Goal: Task Accomplishment & Management: Manage account settings

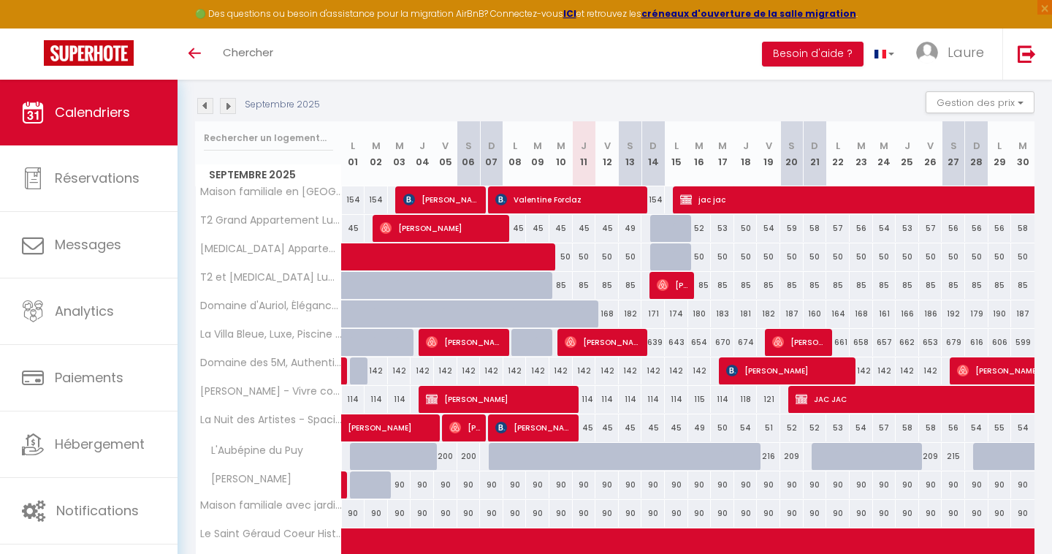
click at [204, 107] on img at bounding box center [205, 106] width 16 height 16
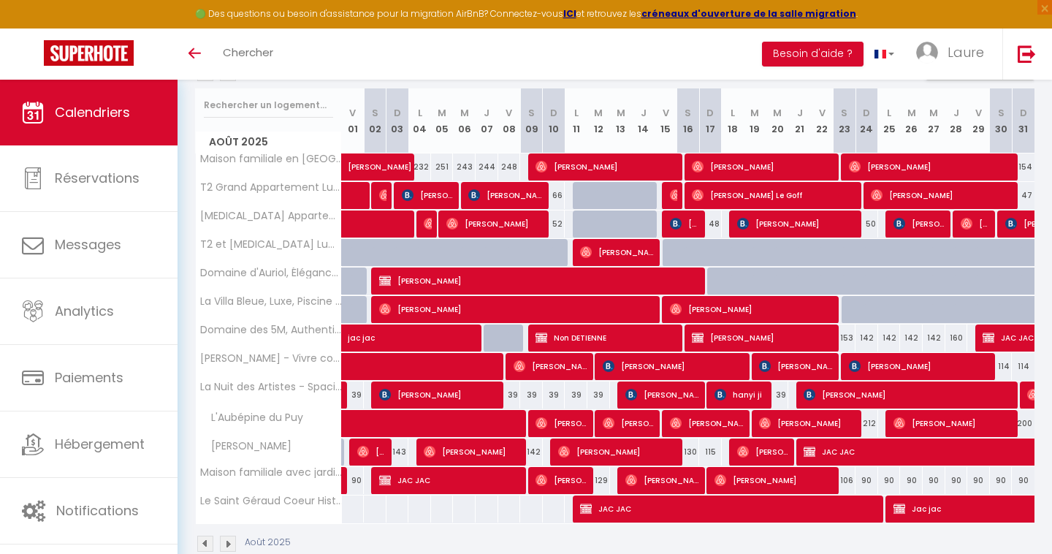
scroll to position [181, 0]
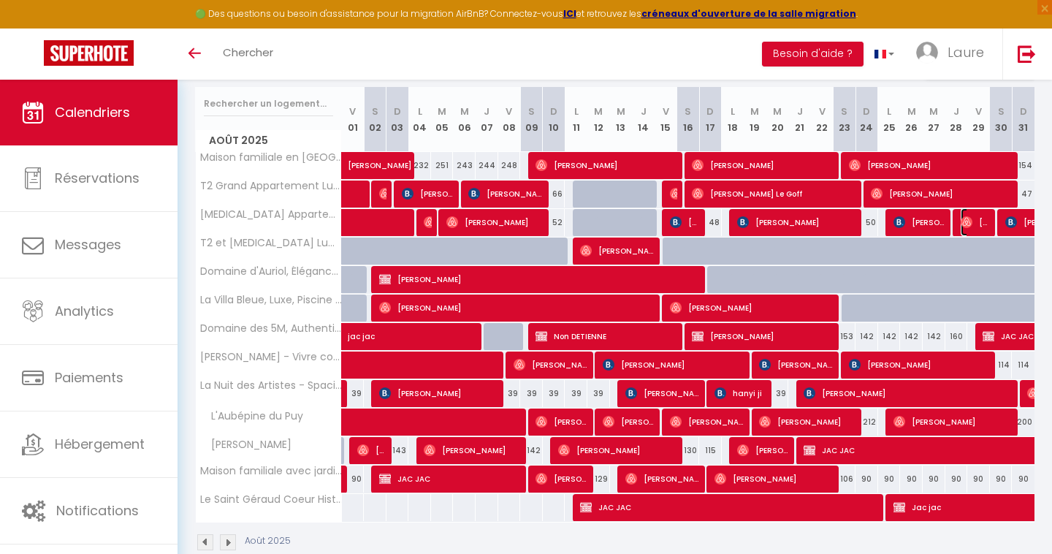
click at [974, 223] on span "[PERSON_NAME]" at bounding box center [975, 222] width 30 height 28
select select "23523"
select select "29740"
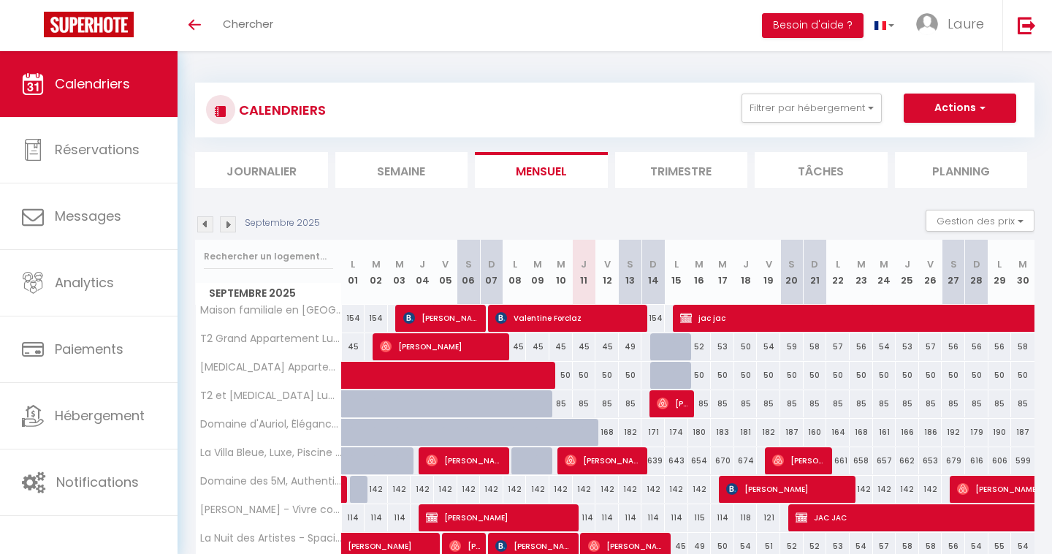
scroll to position [181, 0]
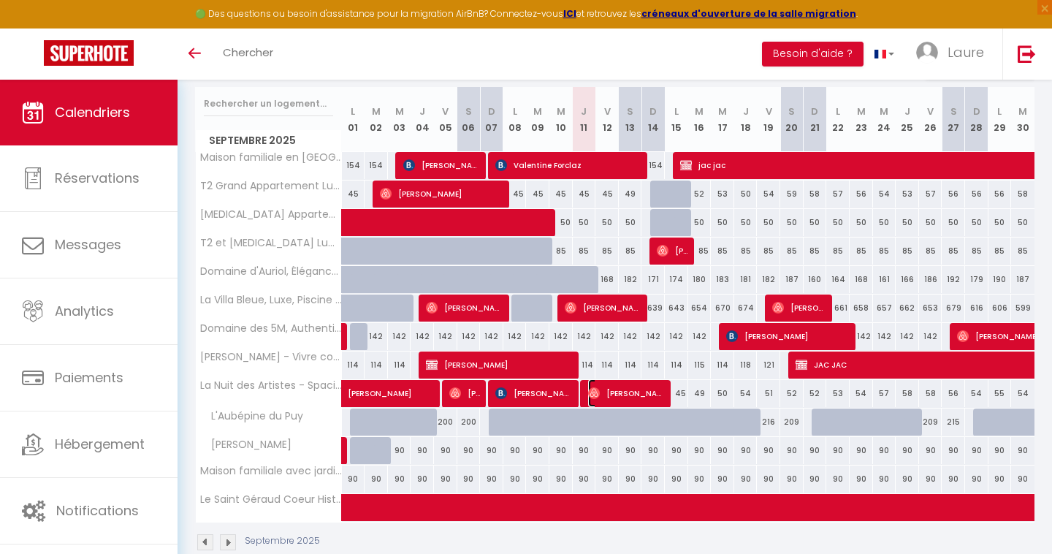
click at [602, 397] on span "[PERSON_NAME]" at bounding box center [627, 393] width 78 height 28
select select "OK"
select select "0"
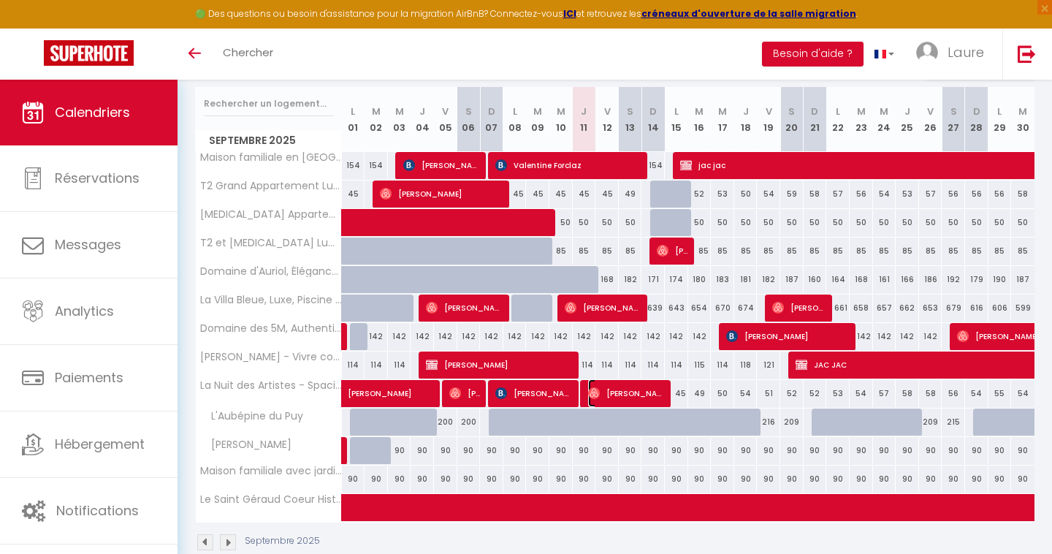
select select "1"
select select "23523"
select select "11964"
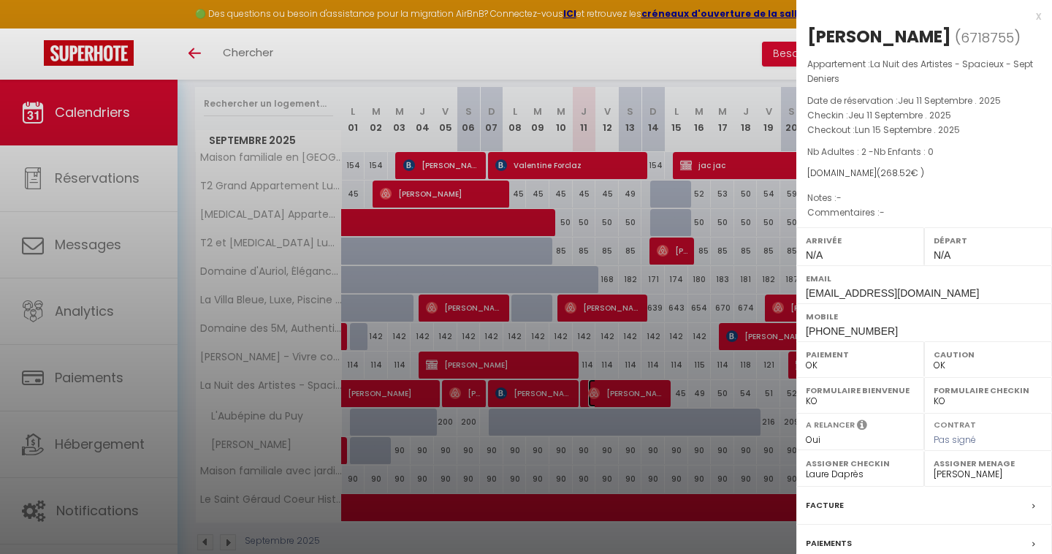
scroll to position [0, 0]
click at [825, 503] on label "Facture" at bounding box center [825, 504] width 38 height 15
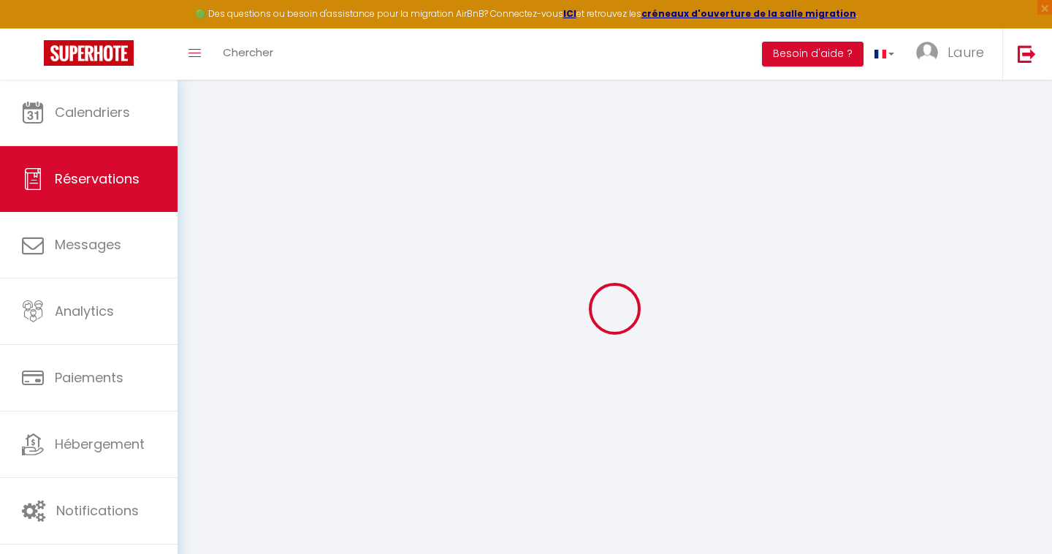
select select
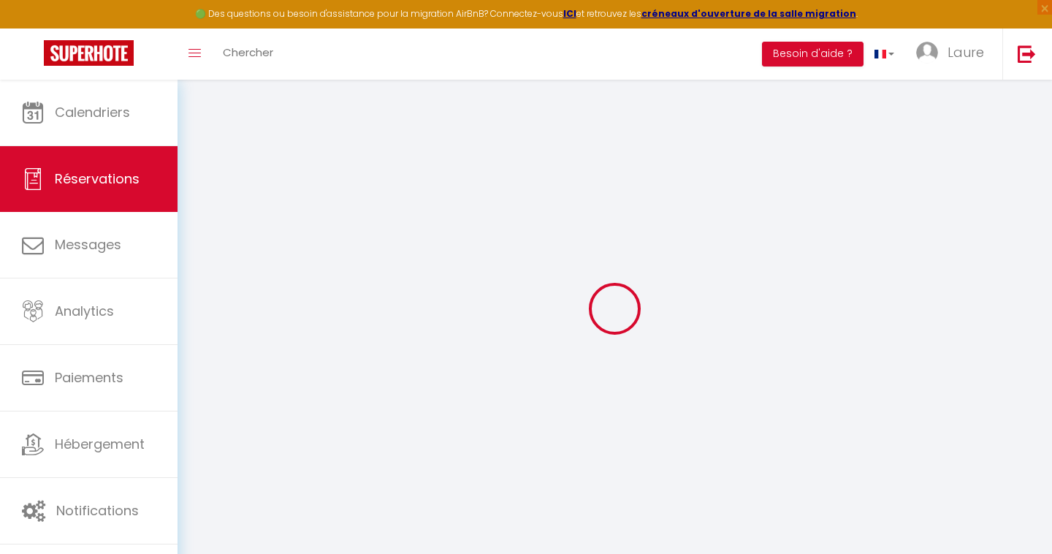
select select
checkbox input "false"
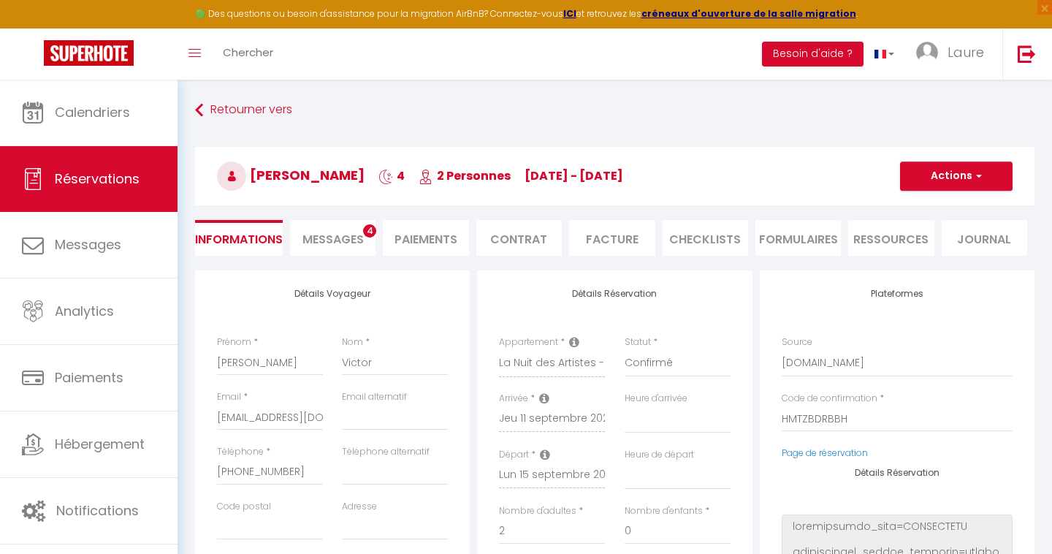
select select
type input "45"
type input "11.52"
select select
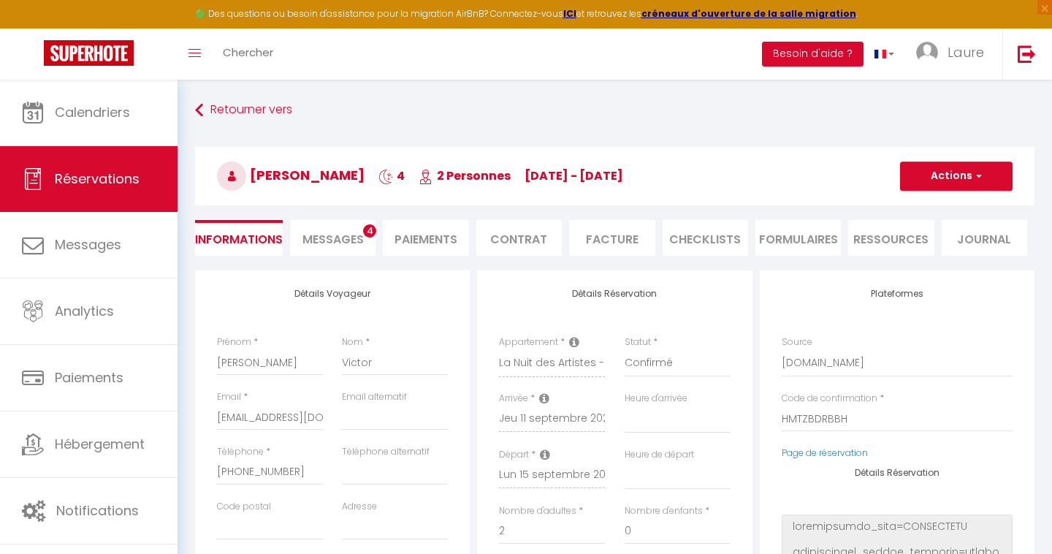
select select
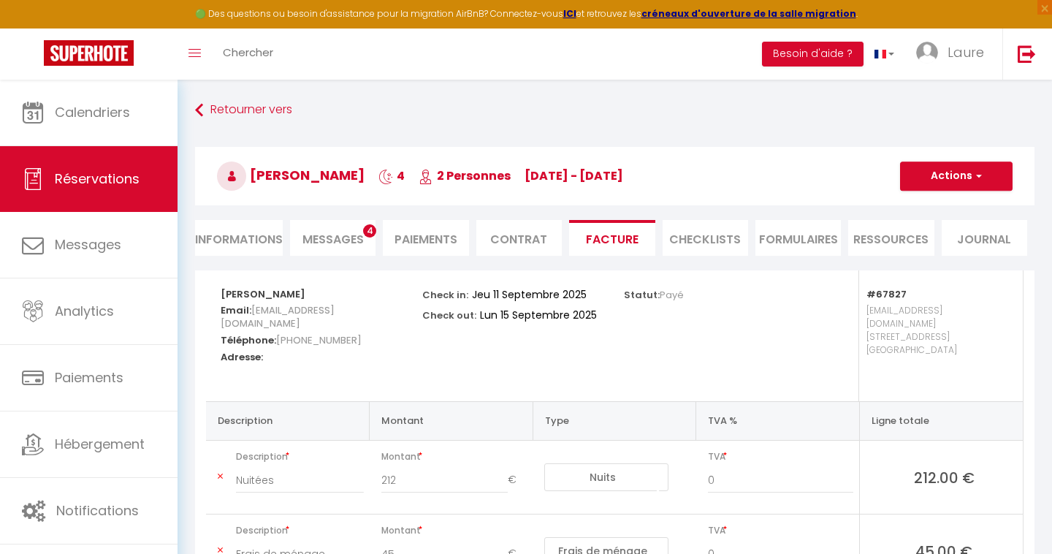
click at [253, 238] on li "Informations" at bounding box center [239, 238] width 88 height 36
select select
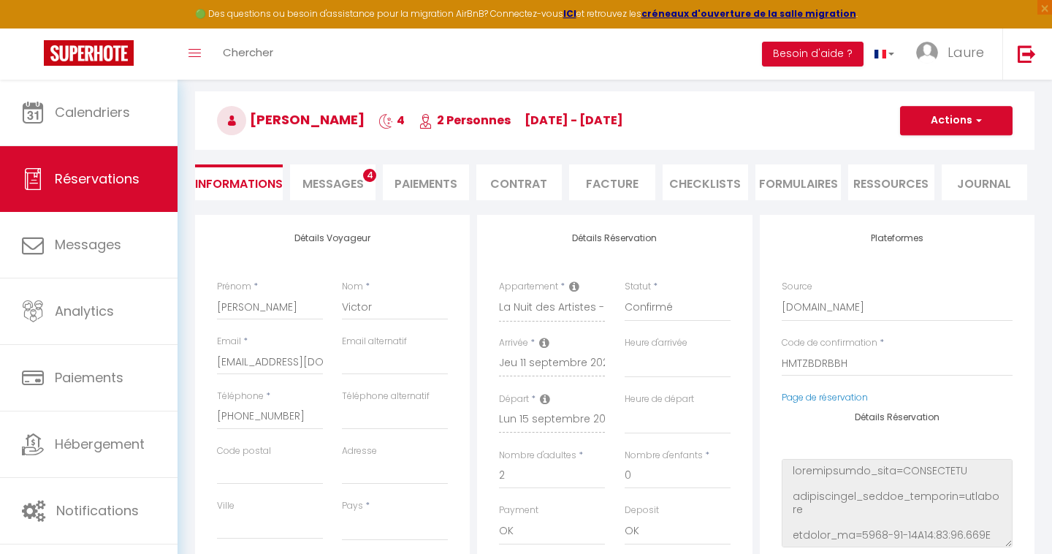
scroll to position [39, 0]
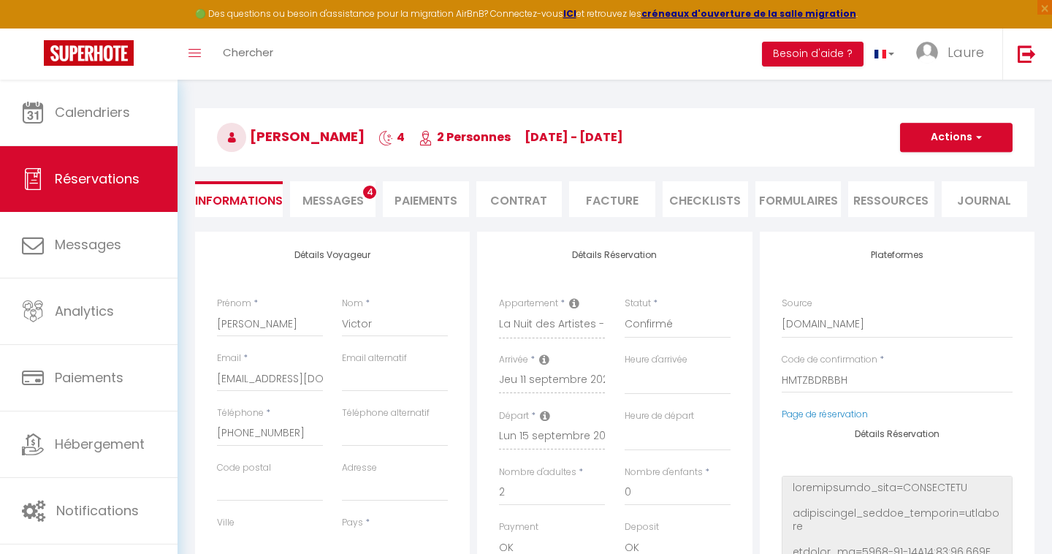
click at [326, 203] on span "Messages" at bounding box center [332, 200] width 61 height 17
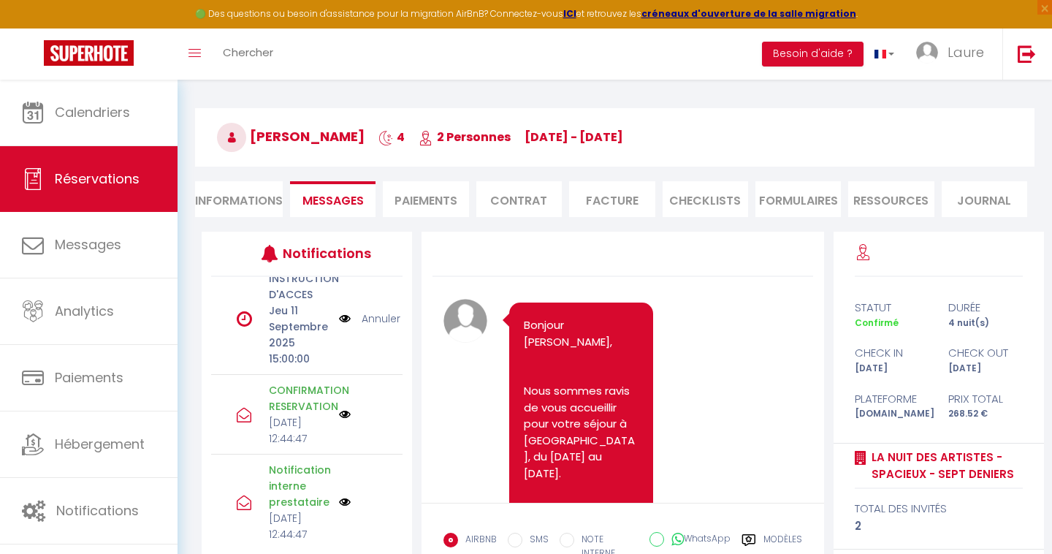
scroll to position [18, 0]
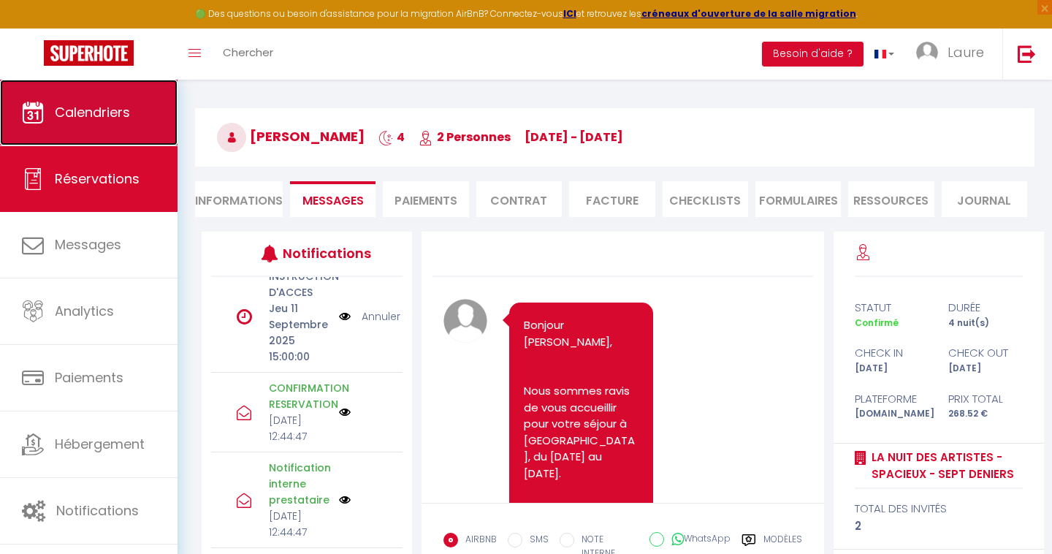
click at [105, 123] on link "Calendriers" at bounding box center [88, 113] width 177 height 66
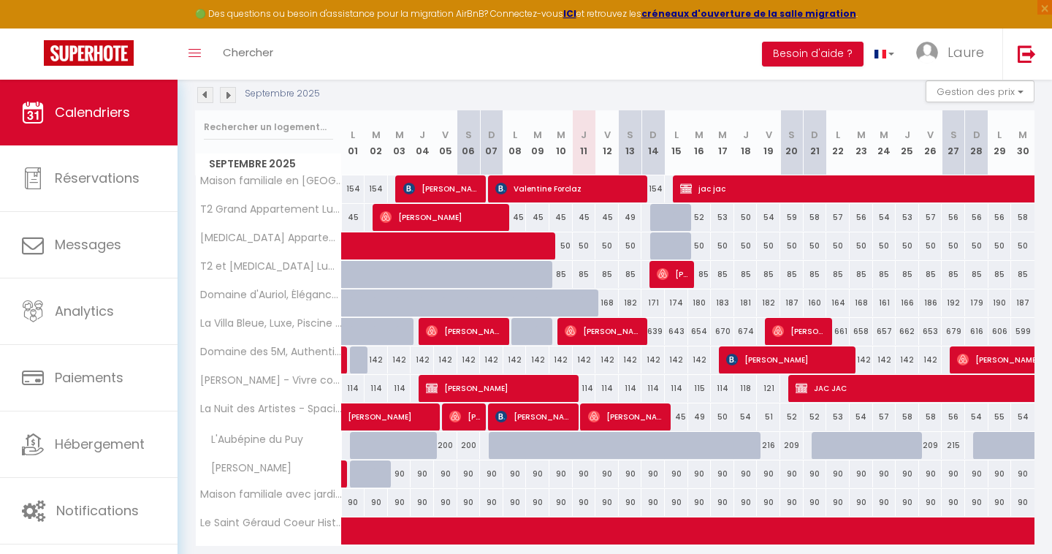
scroll to position [64, 0]
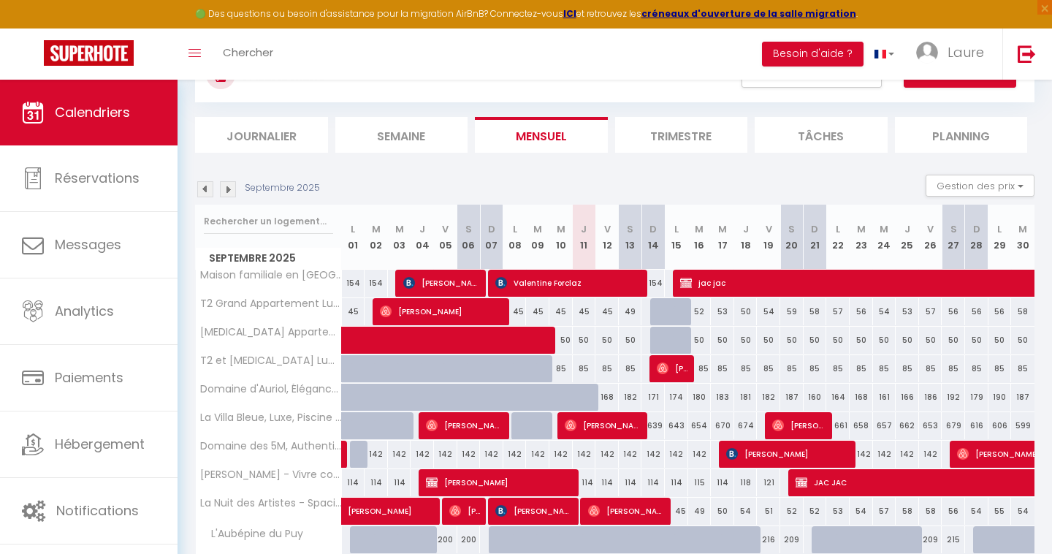
click at [204, 187] on img at bounding box center [205, 189] width 16 height 16
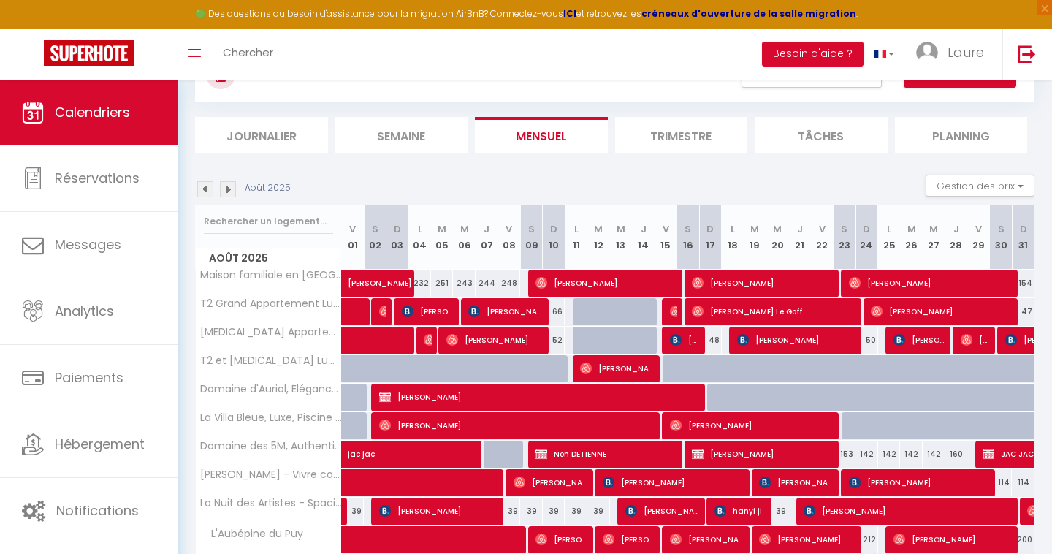
click at [203, 191] on img at bounding box center [205, 189] width 16 height 16
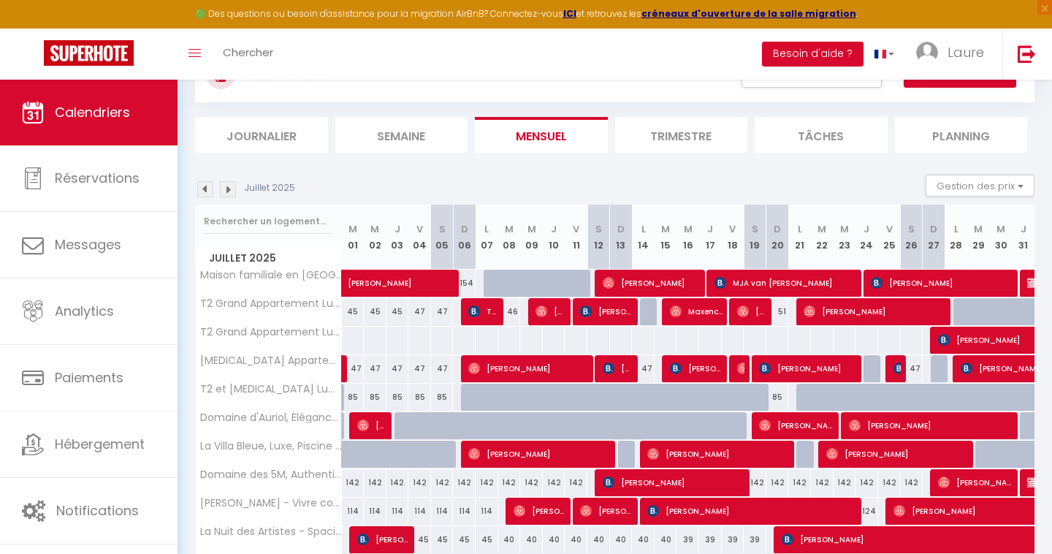
click at [228, 188] on img at bounding box center [228, 189] width 16 height 16
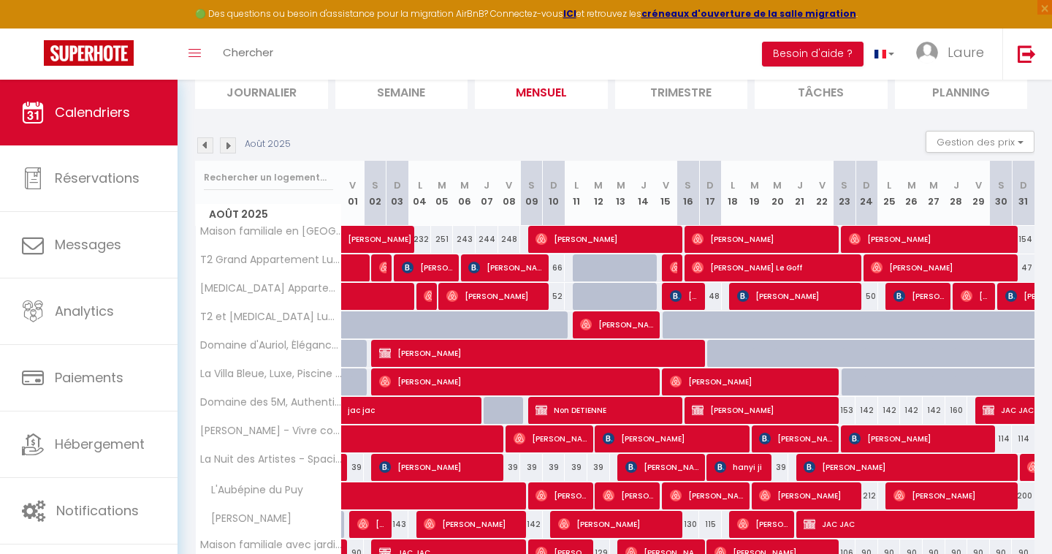
scroll to position [123, 0]
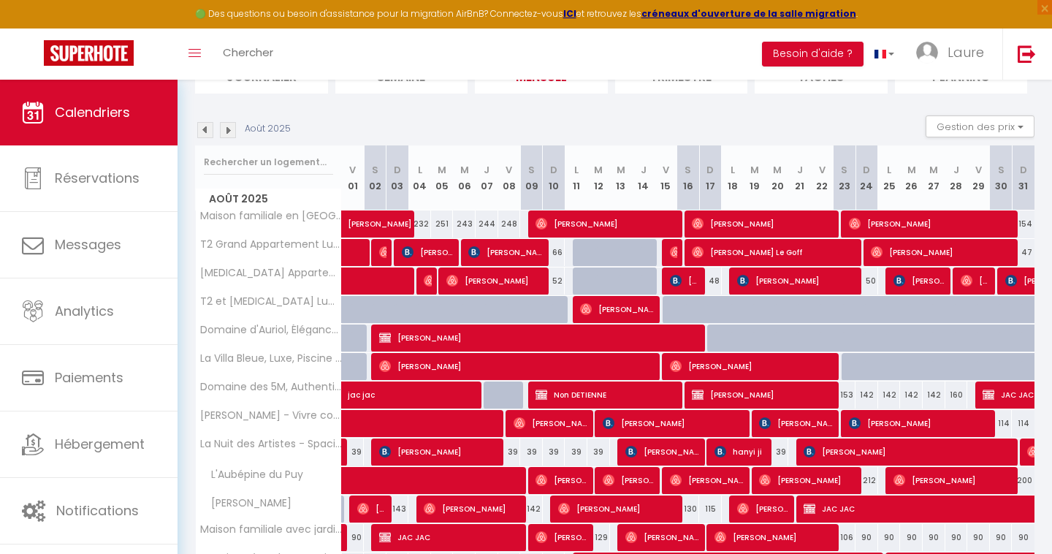
click at [210, 130] on img at bounding box center [205, 130] width 16 height 16
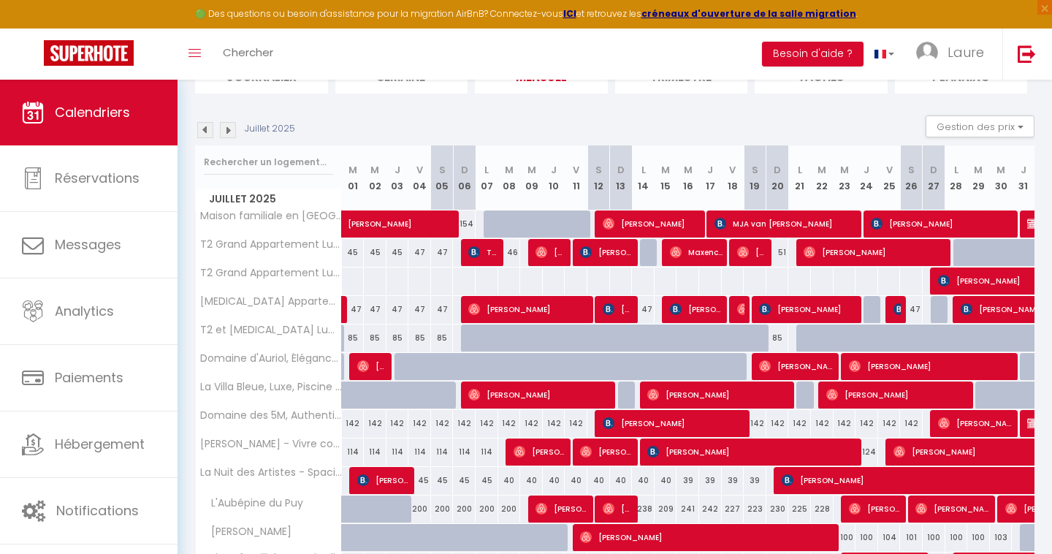
click at [229, 132] on img at bounding box center [228, 130] width 16 height 16
